Goal: Transaction & Acquisition: Purchase product/service

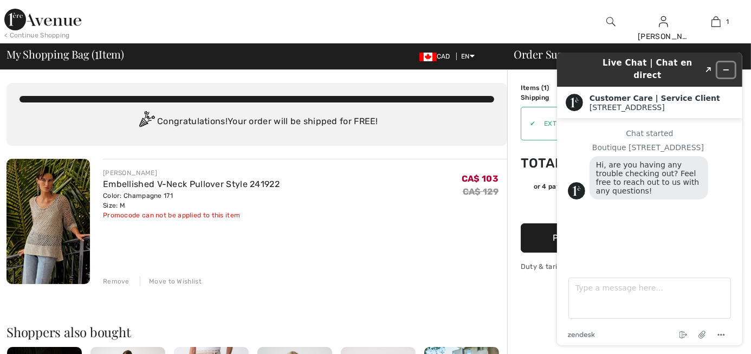
click at [731, 63] on button "Minimize widget" at bounding box center [725, 69] width 17 height 15
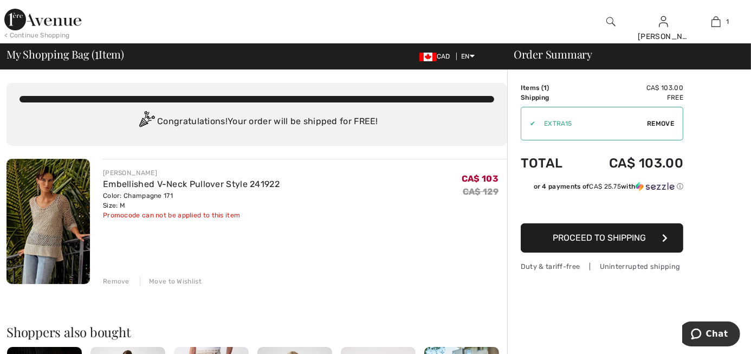
click at [59, 23] on img at bounding box center [42, 20] width 77 height 22
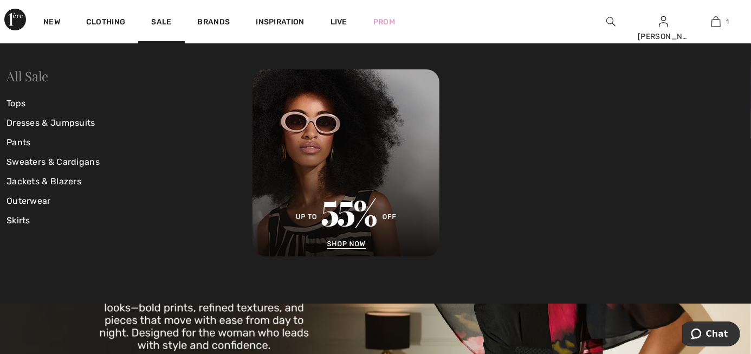
click at [24, 74] on link "All Sale" at bounding box center [28, 75] width 42 height 17
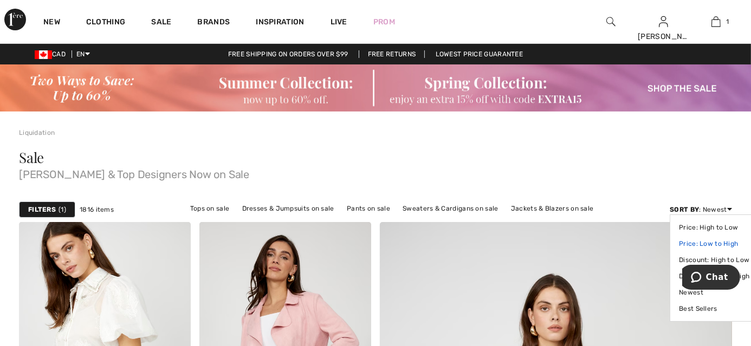
click at [720, 241] on link "Price: Low to High" at bounding box center [714, 244] width 70 height 16
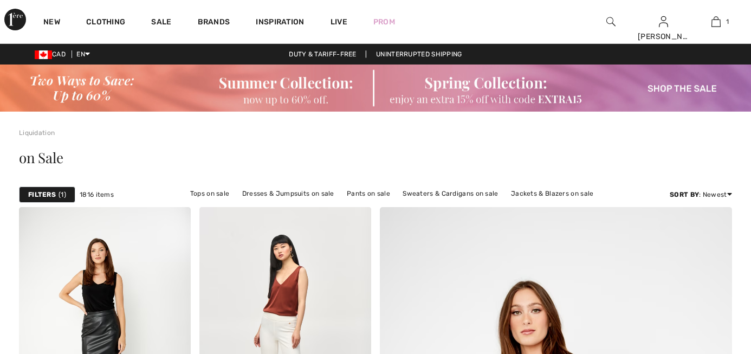
checkbox input "true"
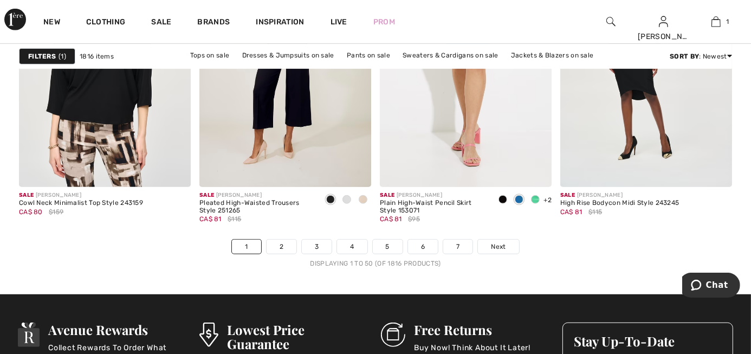
scroll to position [4781, 0]
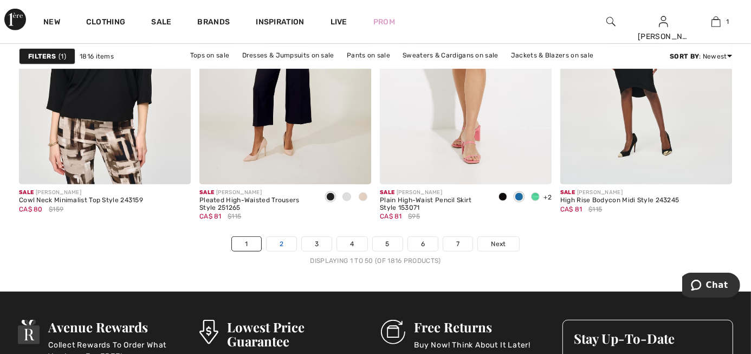
click at [278, 237] on link "2" at bounding box center [282, 244] width 30 height 14
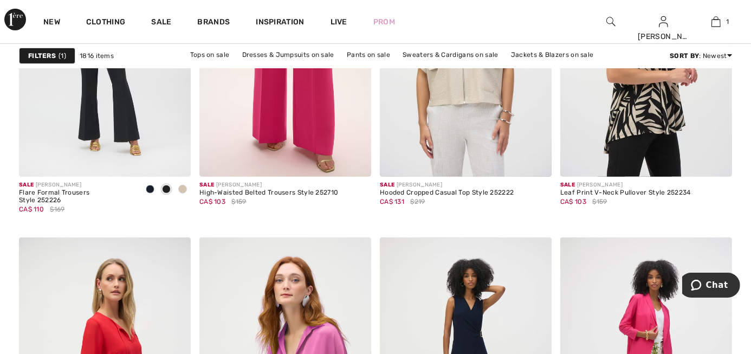
scroll to position [4682, 0]
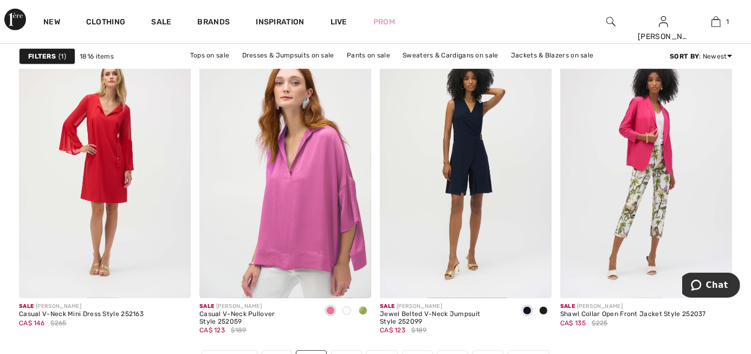
click at [354, 351] on link "3" at bounding box center [347, 358] width 30 height 14
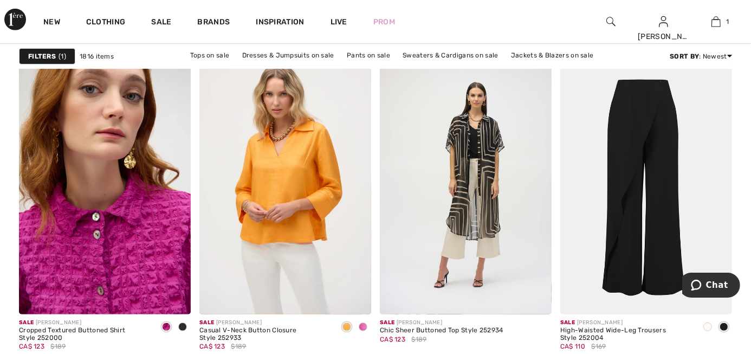
scroll to position [4682, 0]
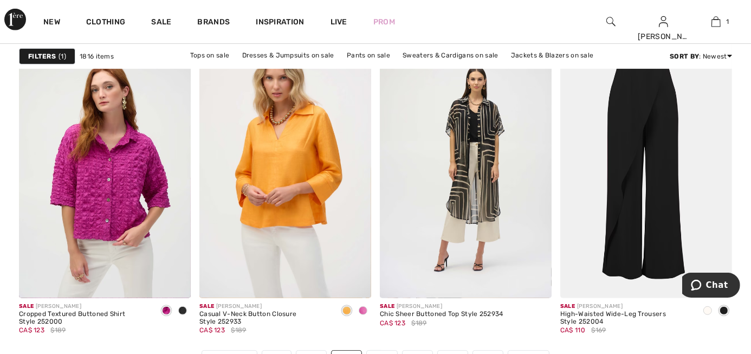
click at [385, 351] on link "4" at bounding box center [382, 358] width 30 height 14
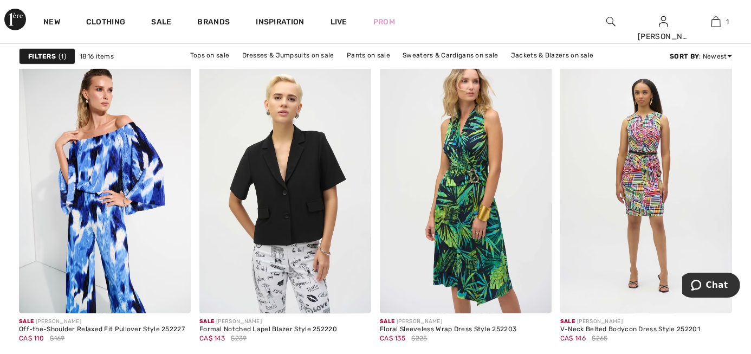
scroll to position [4781, 0]
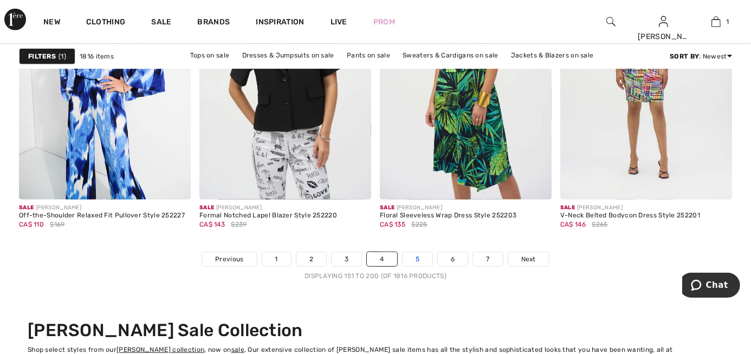
click at [414, 252] on link "5" at bounding box center [418, 259] width 30 height 14
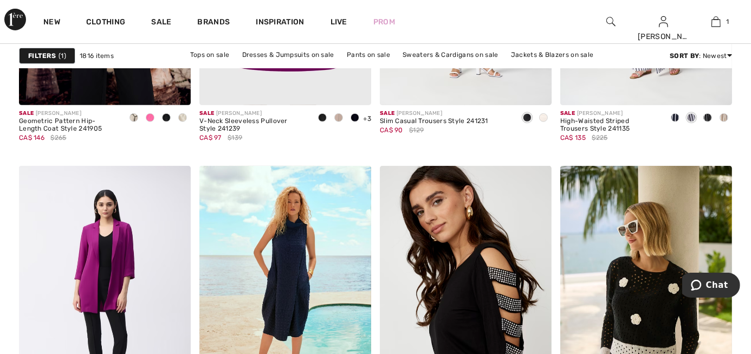
scroll to position [4633, 0]
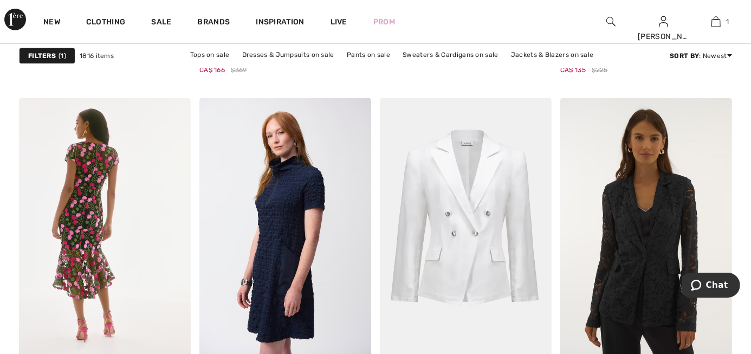
scroll to position [4633, 0]
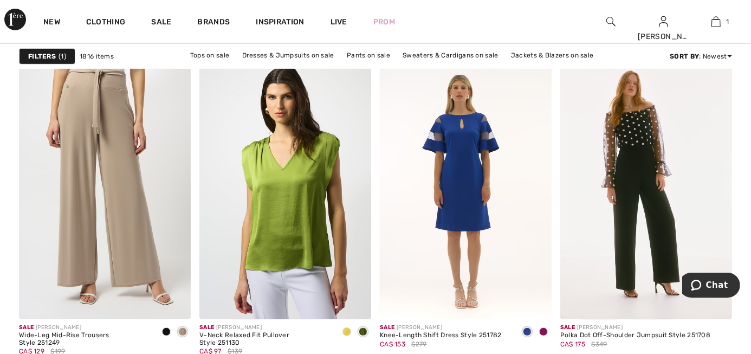
scroll to position [4781, 0]
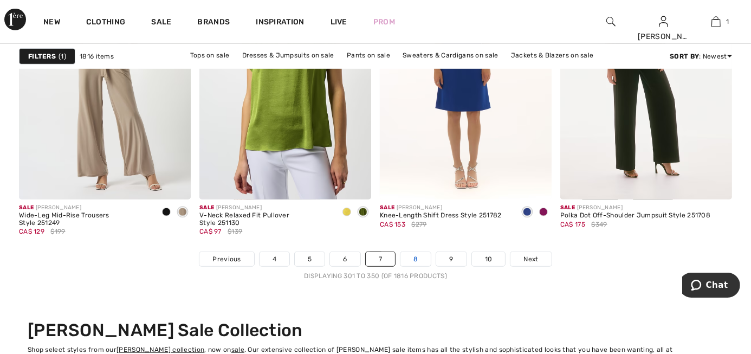
click at [425, 252] on link "8" at bounding box center [416, 259] width 30 height 14
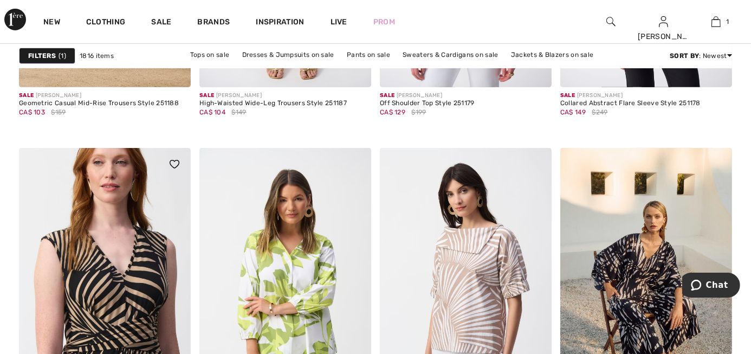
scroll to position [4682, 0]
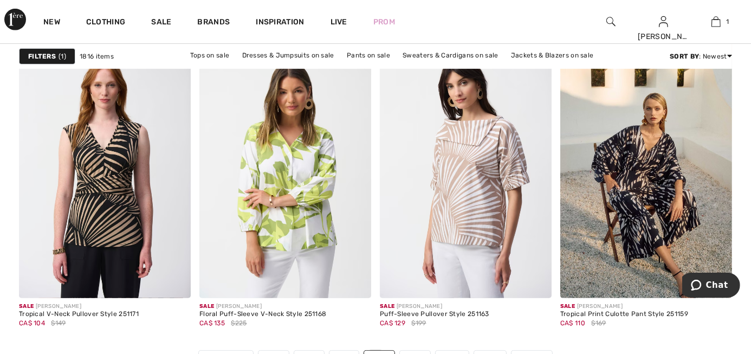
click at [414, 351] on link "9" at bounding box center [415, 358] width 30 height 14
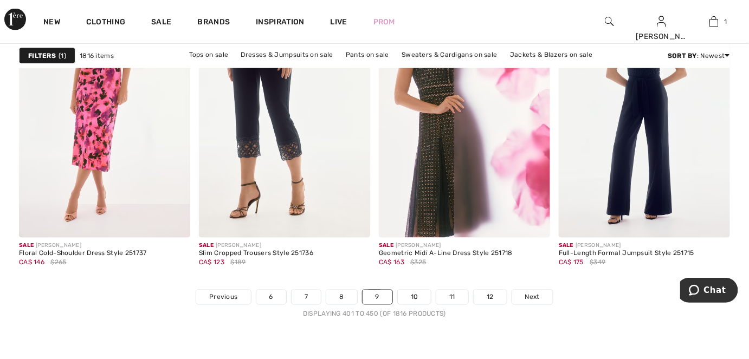
scroll to position [4731, 0]
click at [419, 295] on link "10" at bounding box center [415, 297] width 34 height 14
